Goal: Navigation & Orientation: Go to known website

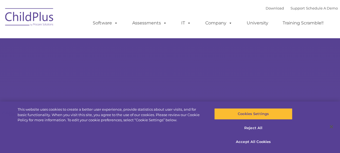
select select "MEDIUM"
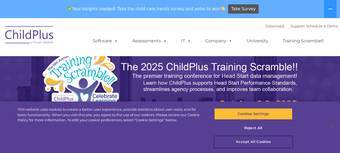
click at [243, 143] on button "Accept All Cookies" at bounding box center [253, 141] width 78 height 11
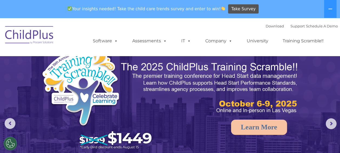
click at [38, 35] on img at bounding box center [29, 35] width 54 height 27
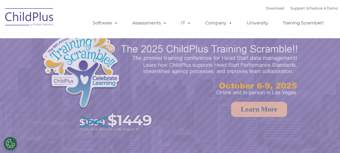
select select "MEDIUM"
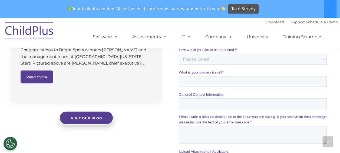
scroll to position [458, 0]
